Goal: Information Seeking & Learning: Learn about a topic

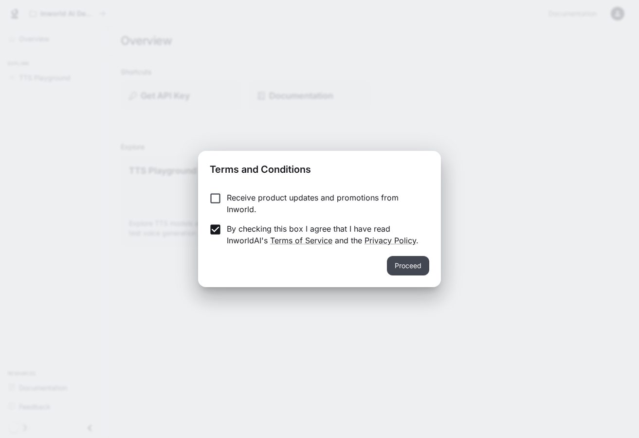
click at [399, 267] on button "Proceed" at bounding box center [408, 265] width 42 height 19
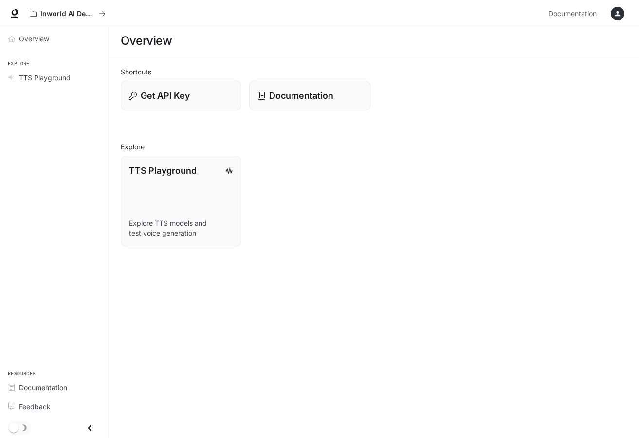
click at [616, 10] on icon "button" at bounding box center [618, 14] width 8 height 8
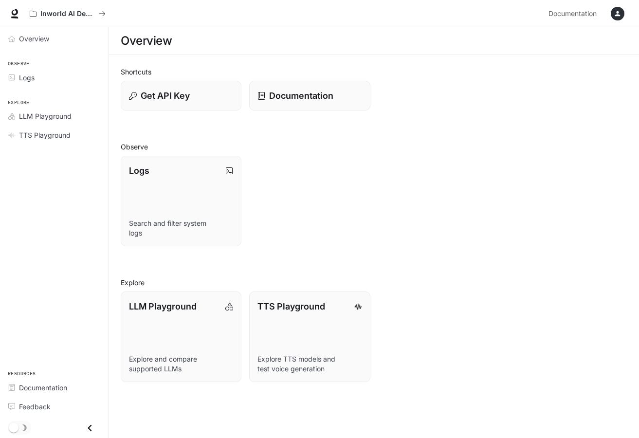
click at [620, 14] on icon "button" at bounding box center [618, 14] width 8 height 8
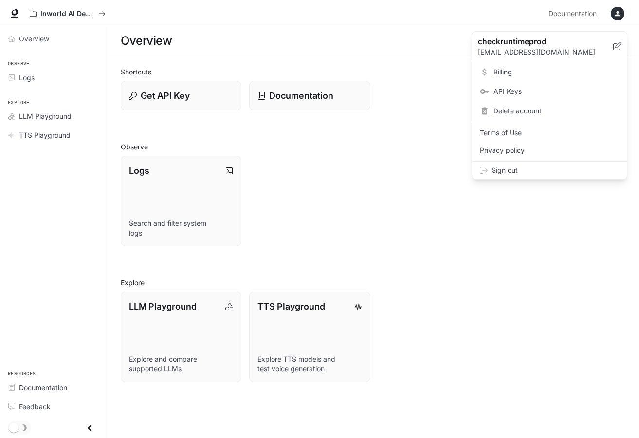
click at [451, 205] on div at bounding box center [319, 219] width 639 height 438
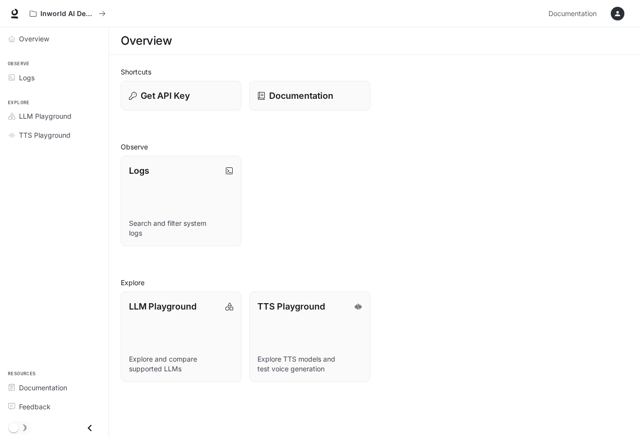
click at [628, 16] on div "Inworld AI Demos Documentation Documentation" at bounding box center [319, 13] width 639 height 27
click at [616, 21] on button "button" at bounding box center [617, 13] width 19 height 19
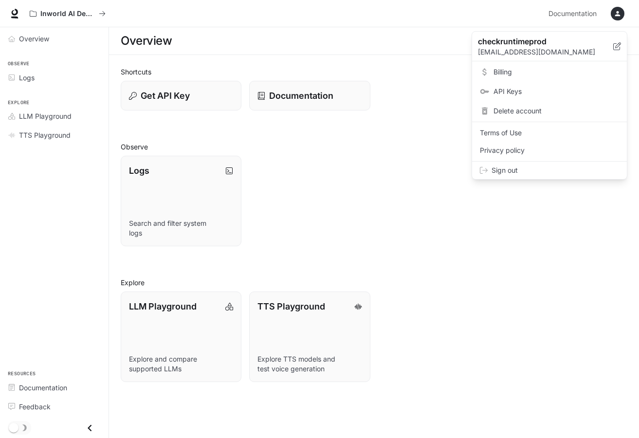
click at [544, 173] on span "Sign out" at bounding box center [556, 170] width 128 height 10
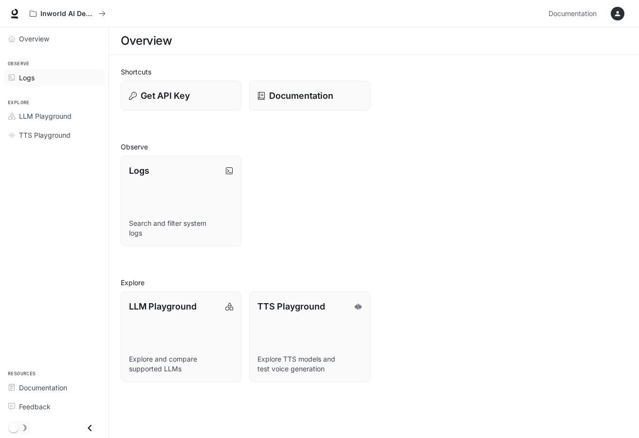
click at [74, 80] on div "Logs" at bounding box center [59, 78] width 81 height 10
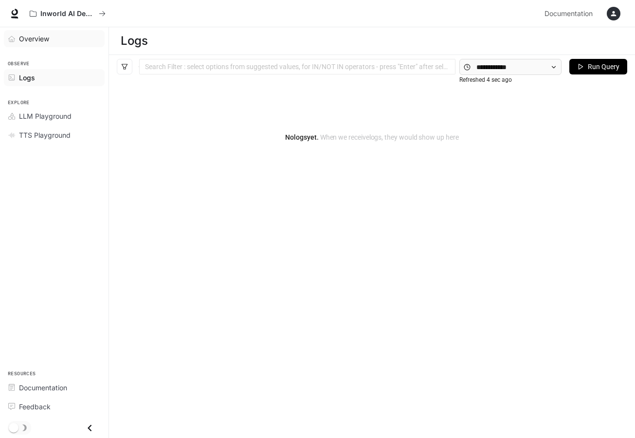
click at [66, 42] on div "Overview" at bounding box center [59, 39] width 81 height 10
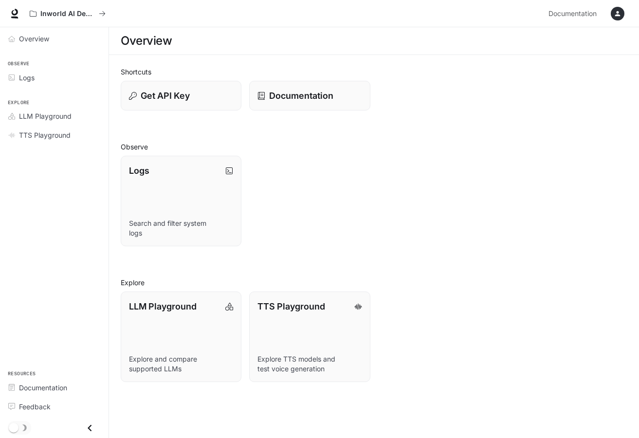
click at [614, 13] on icon "button" at bounding box center [618, 14] width 8 height 8
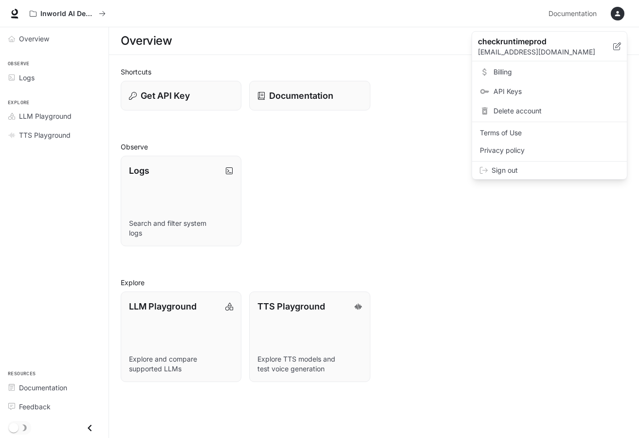
click at [342, 93] on div at bounding box center [319, 219] width 639 height 438
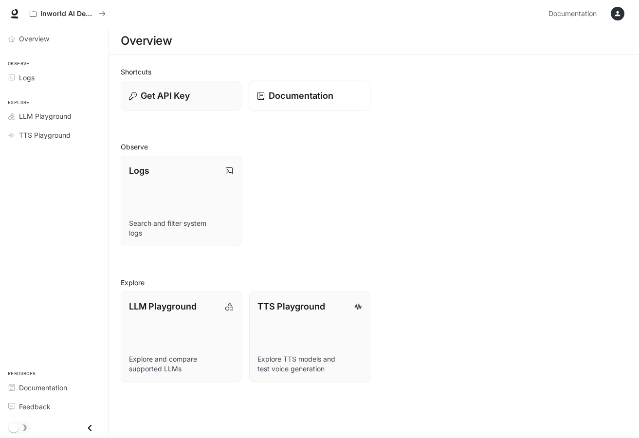
click at [314, 102] on p "Documentation" at bounding box center [301, 95] width 65 height 13
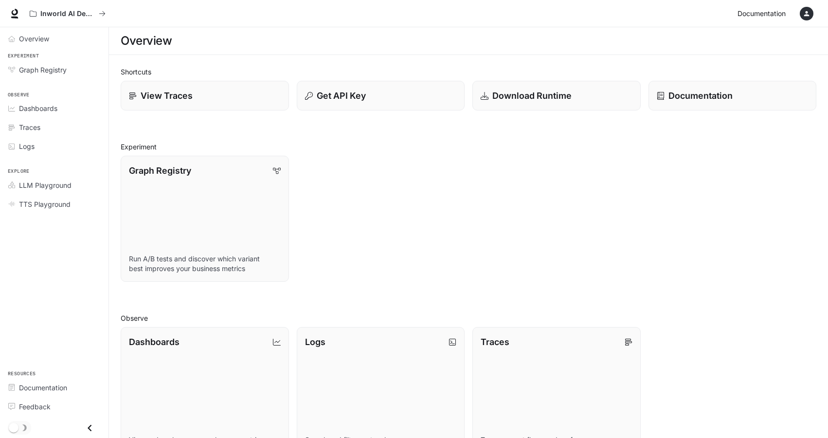
click at [770, 15] on span "Documentation" at bounding box center [762, 14] width 48 height 12
